Goal: Task Accomplishment & Management: Complete application form

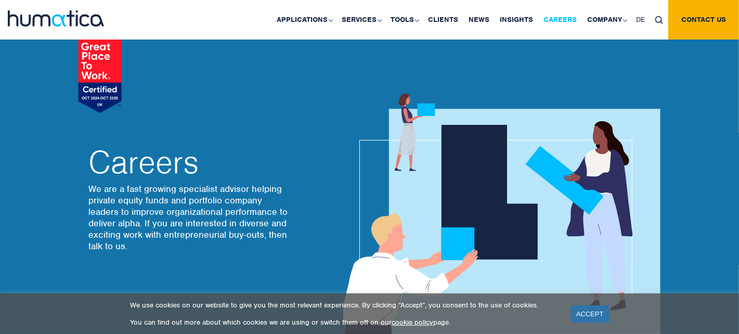
click at [561, 20] on link "Careers" at bounding box center [560, 20] width 44 height 40
click at [422, 322] on link "cookie policy" at bounding box center [413, 322] width 42 height 9
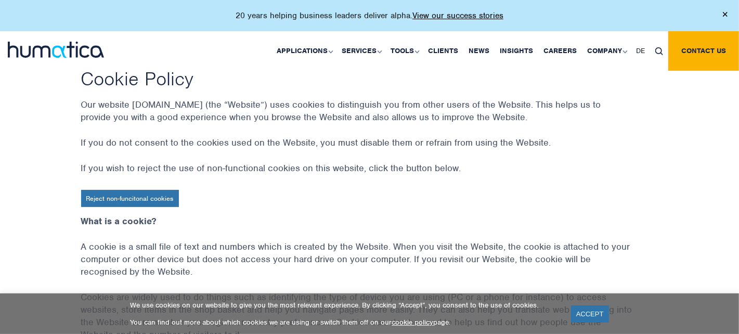
scroll to position [104, 0]
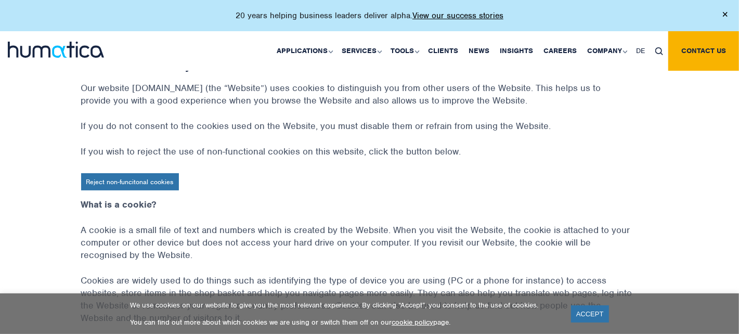
click at [134, 179] on link "Reject non-funcitonal cookies" at bounding box center [130, 181] width 98 height 17
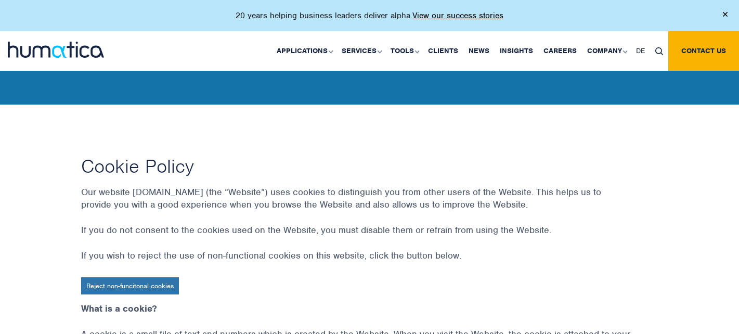
scroll to position [104, 0]
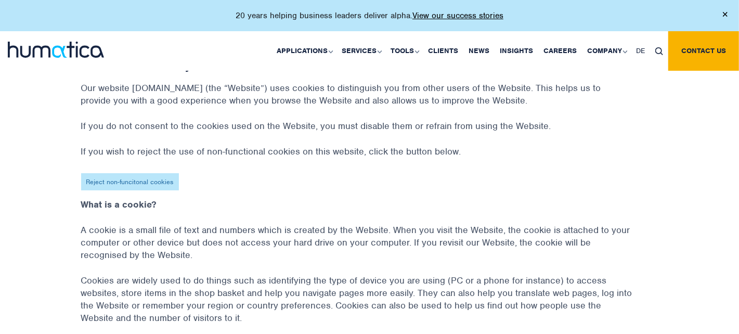
click at [146, 179] on link "Reject non-funcitonal cookies" at bounding box center [130, 181] width 98 height 17
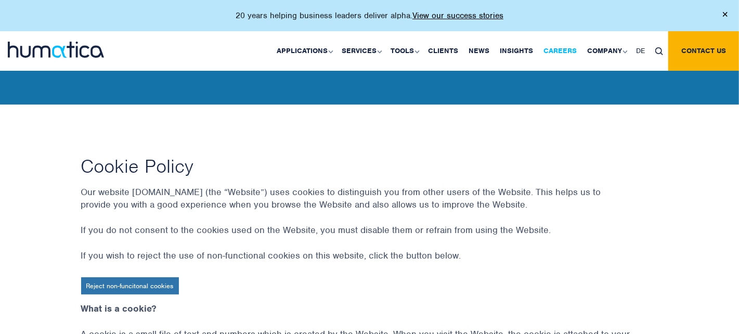
click at [553, 48] on link "Careers" at bounding box center [560, 51] width 44 height 40
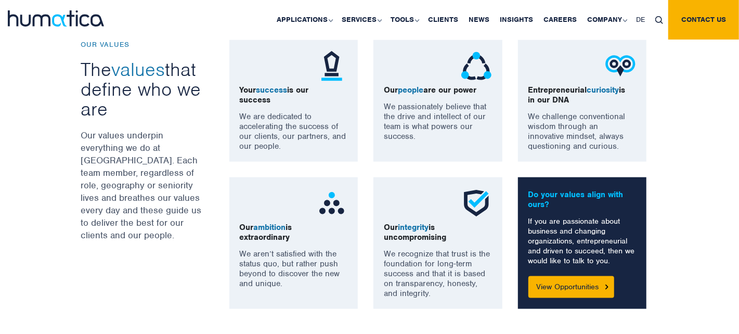
scroll to position [780, 0]
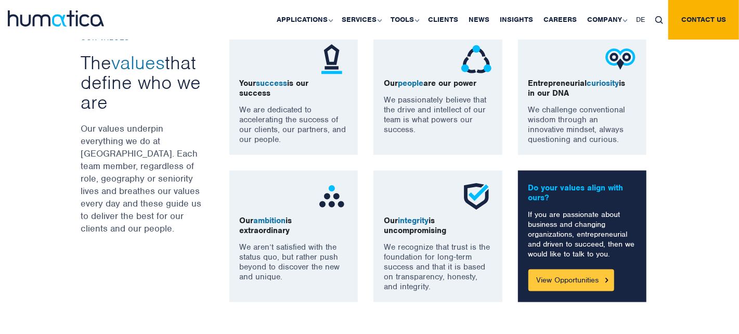
click at [569, 279] on link "View Opportunities" at bounding box center [571, 280] width 86 height 22
